Goal: Task Accomplishment & Management: Use online tool/utility

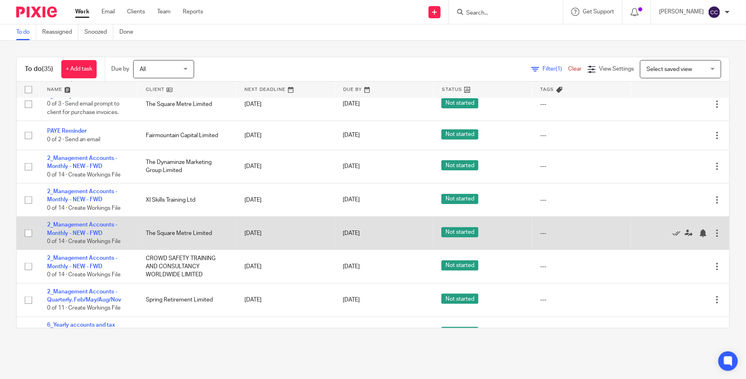
scroll to position [528, 0]
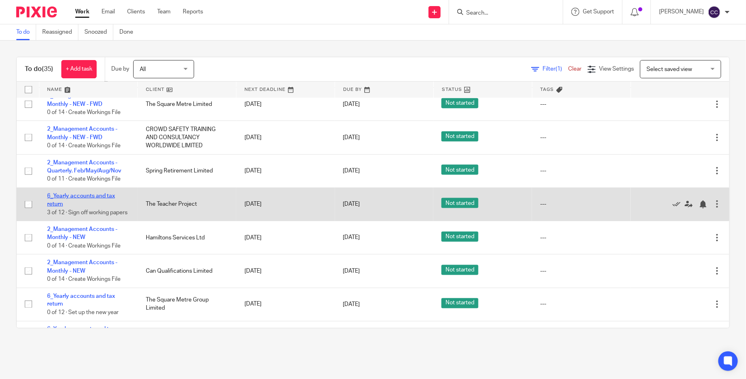
click at [91, 205] on link "6_Yearly accounts and tax return" at bounding box center [81, 200] width 68 height 14
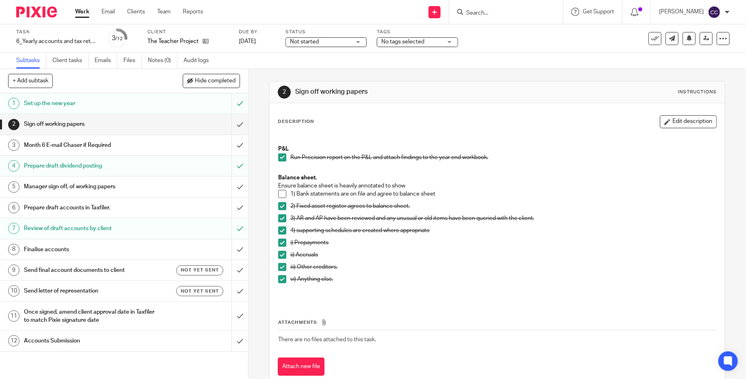
click at [123, 268] on h1 "Send final account documents to client" at bounding box center [90, 270] width 133 height 12
